Goal: Browse casually: Explore the website without a specific task or goal

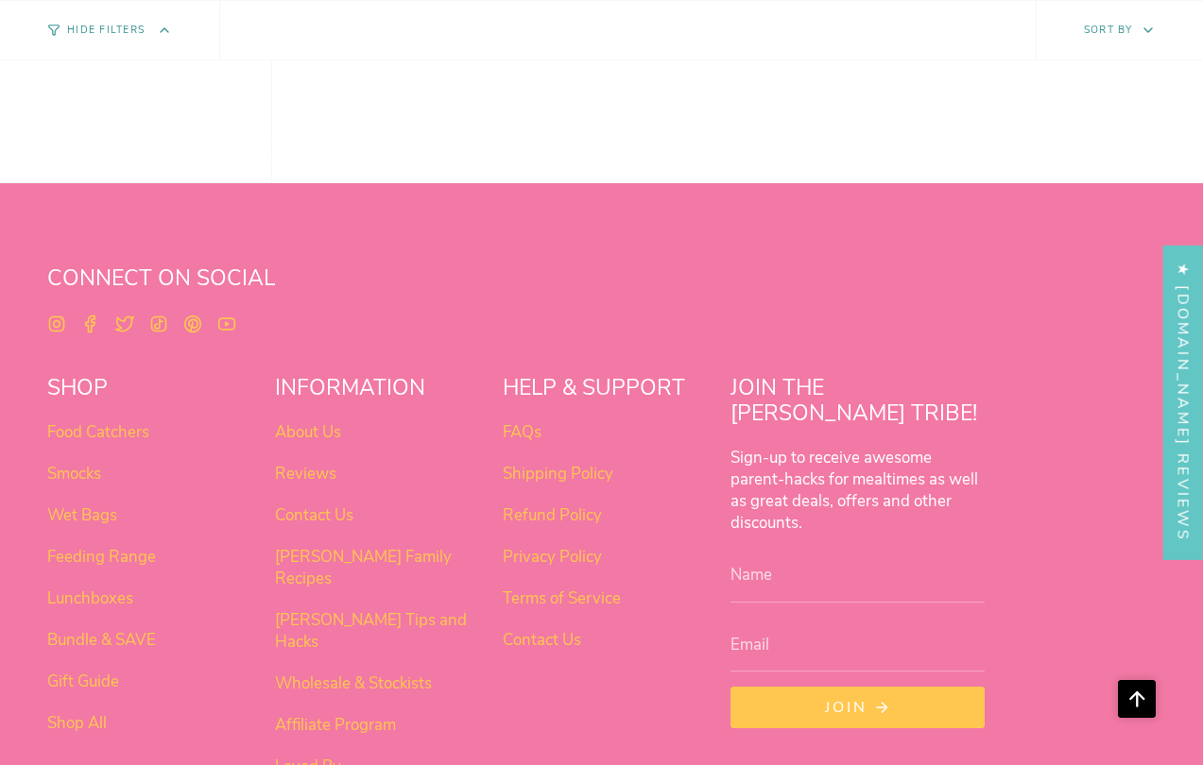
scroll to position [1527, 0]
